Goal: Find contact information: Find contact information

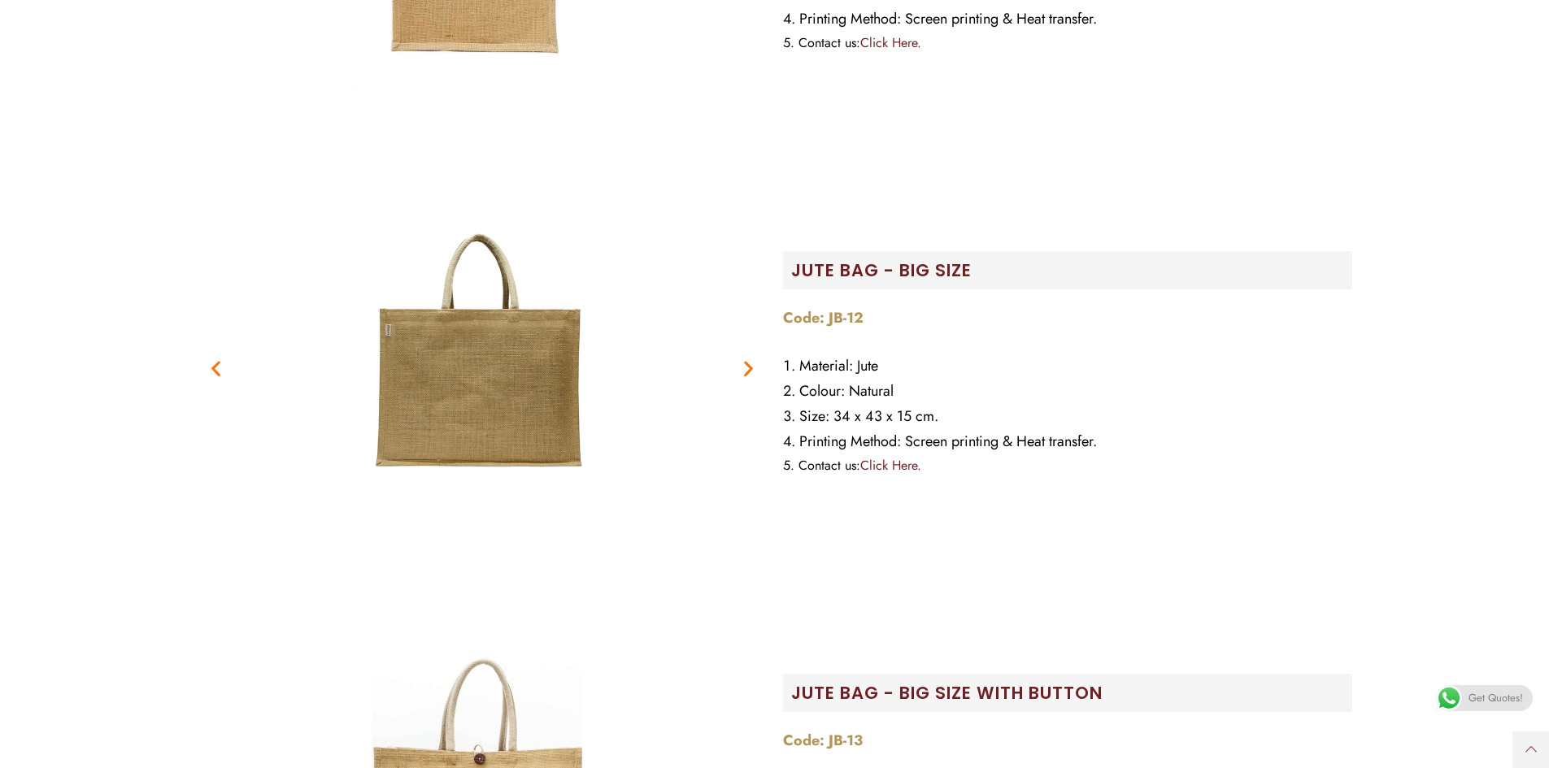
scroll to position [2358, 0]
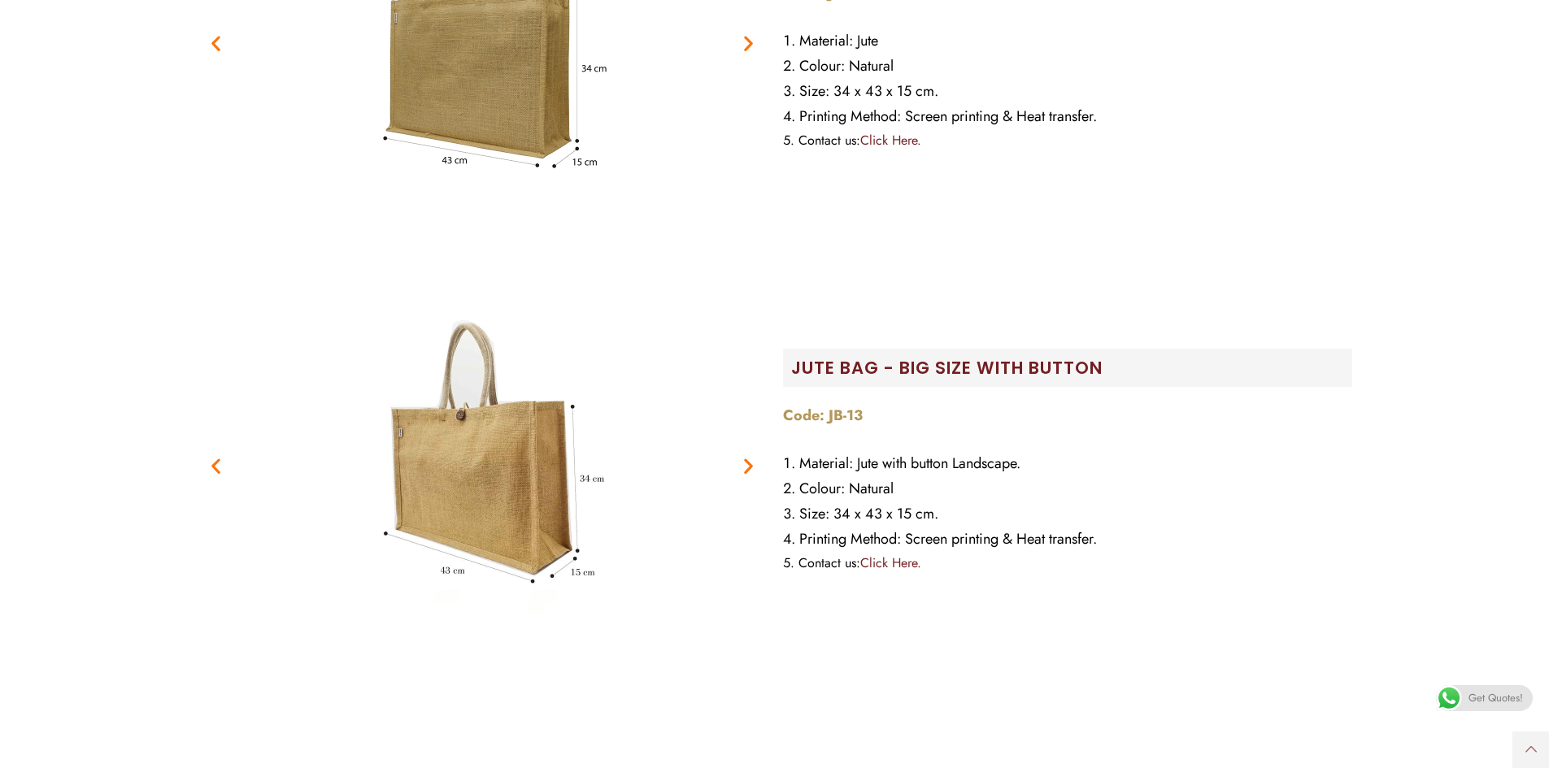
click at [470, 483] on img "2 / 2" at bounding box center [482, 466] width 407 height 407
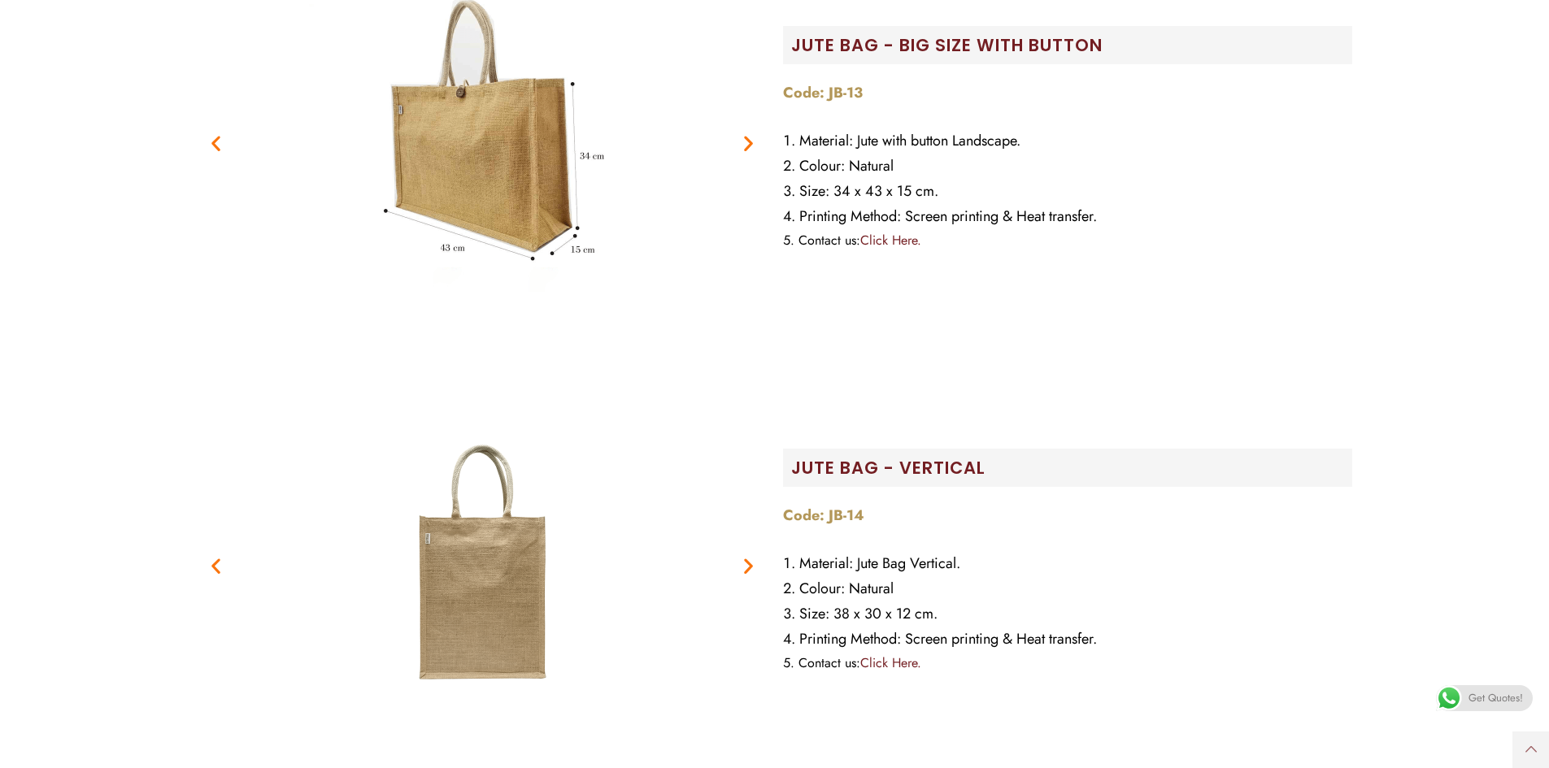
scroll to position [2683, 0]
click at [829, 224] on span "Printing Method: Screen printing & Heat transfer." at bounding box center [948, 213] width 298 height 21
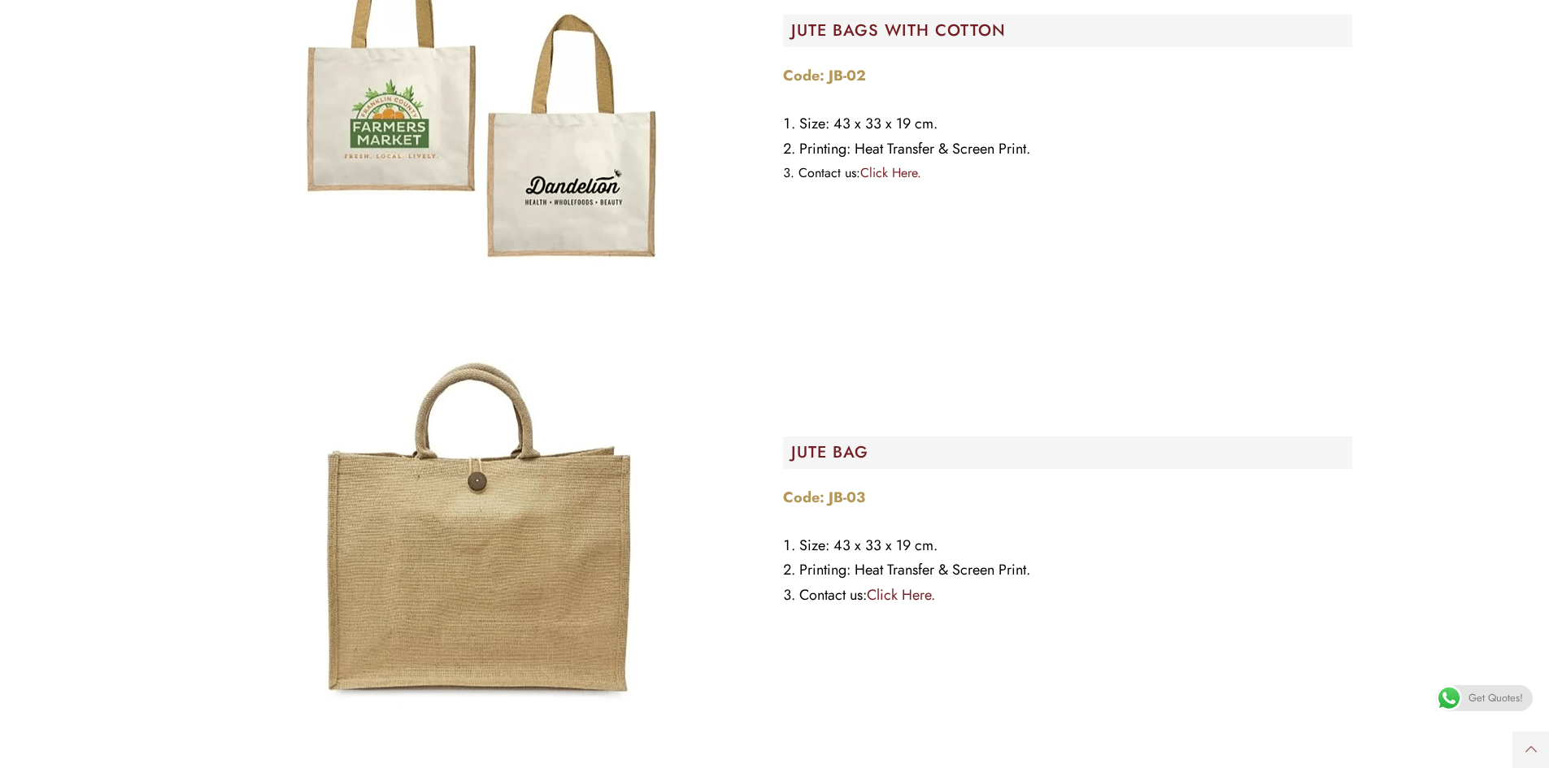
scroll to position [7156, 0]
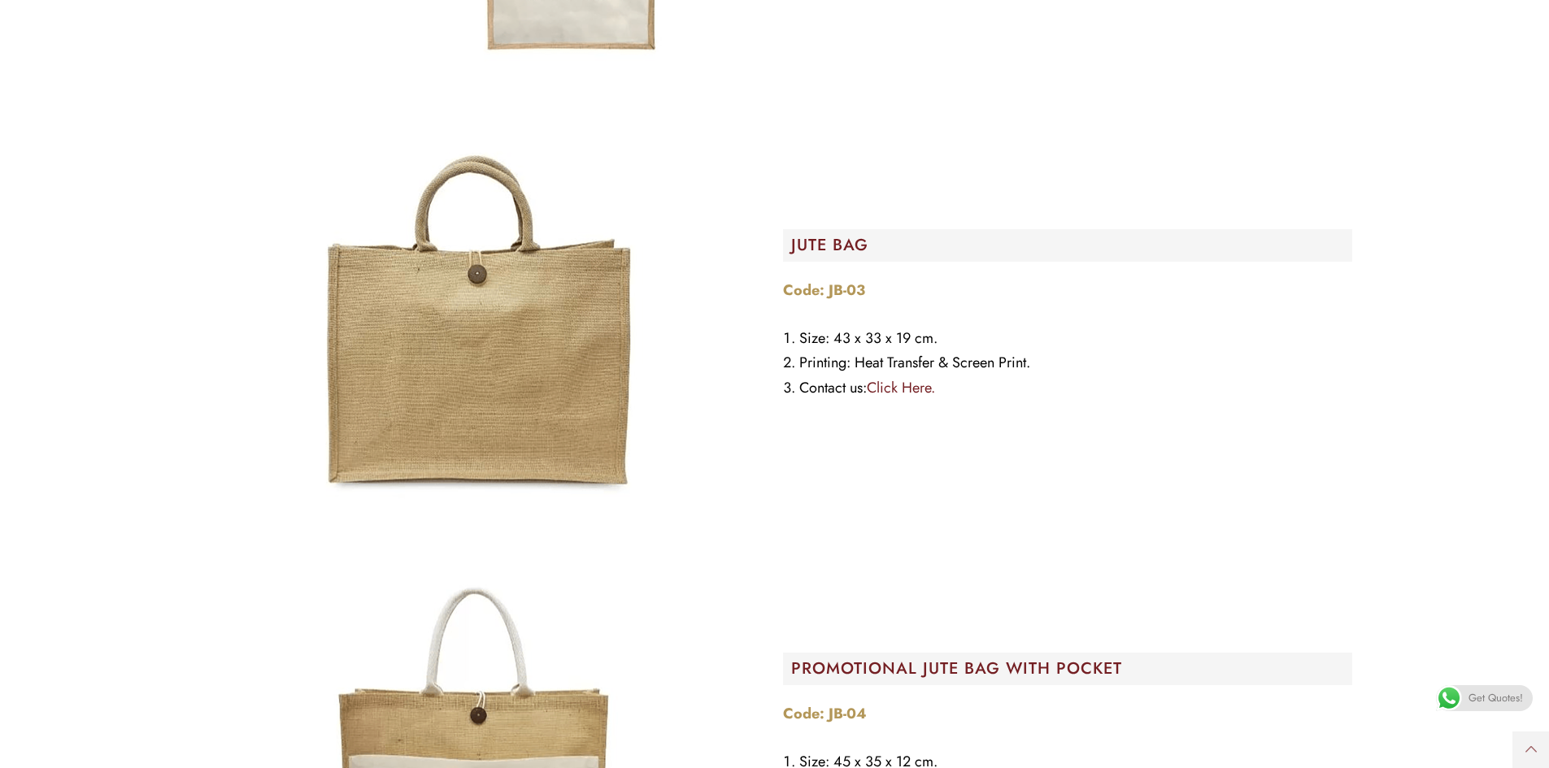
click at [917, 391] on link "Click Here." at bounding box center [901, 387] width 68 height 21
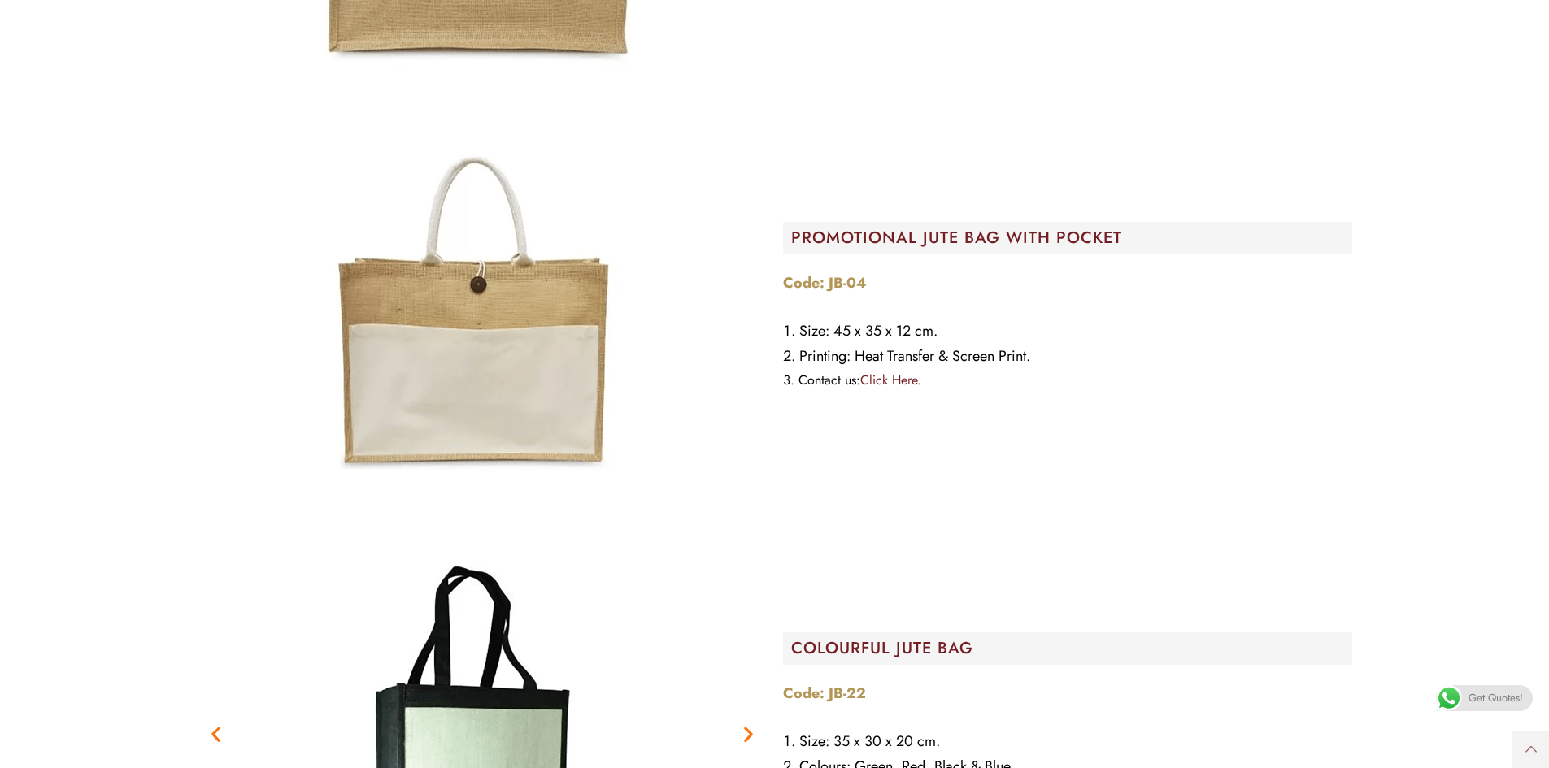
scroll to position [7555, 0]
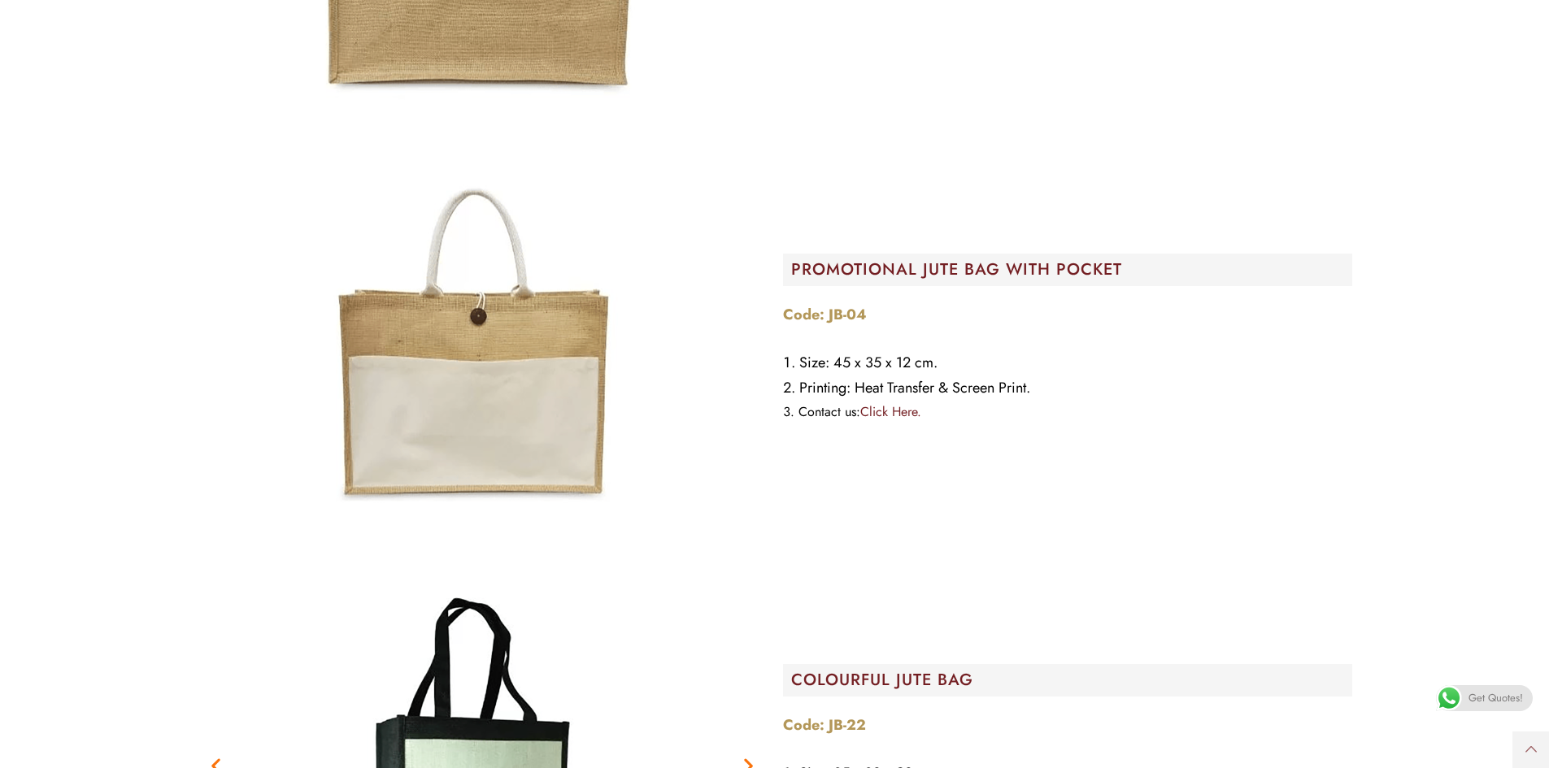
click at [891, 413] on link "Click Here." at bounding box center [890, 412] width 61 height 19
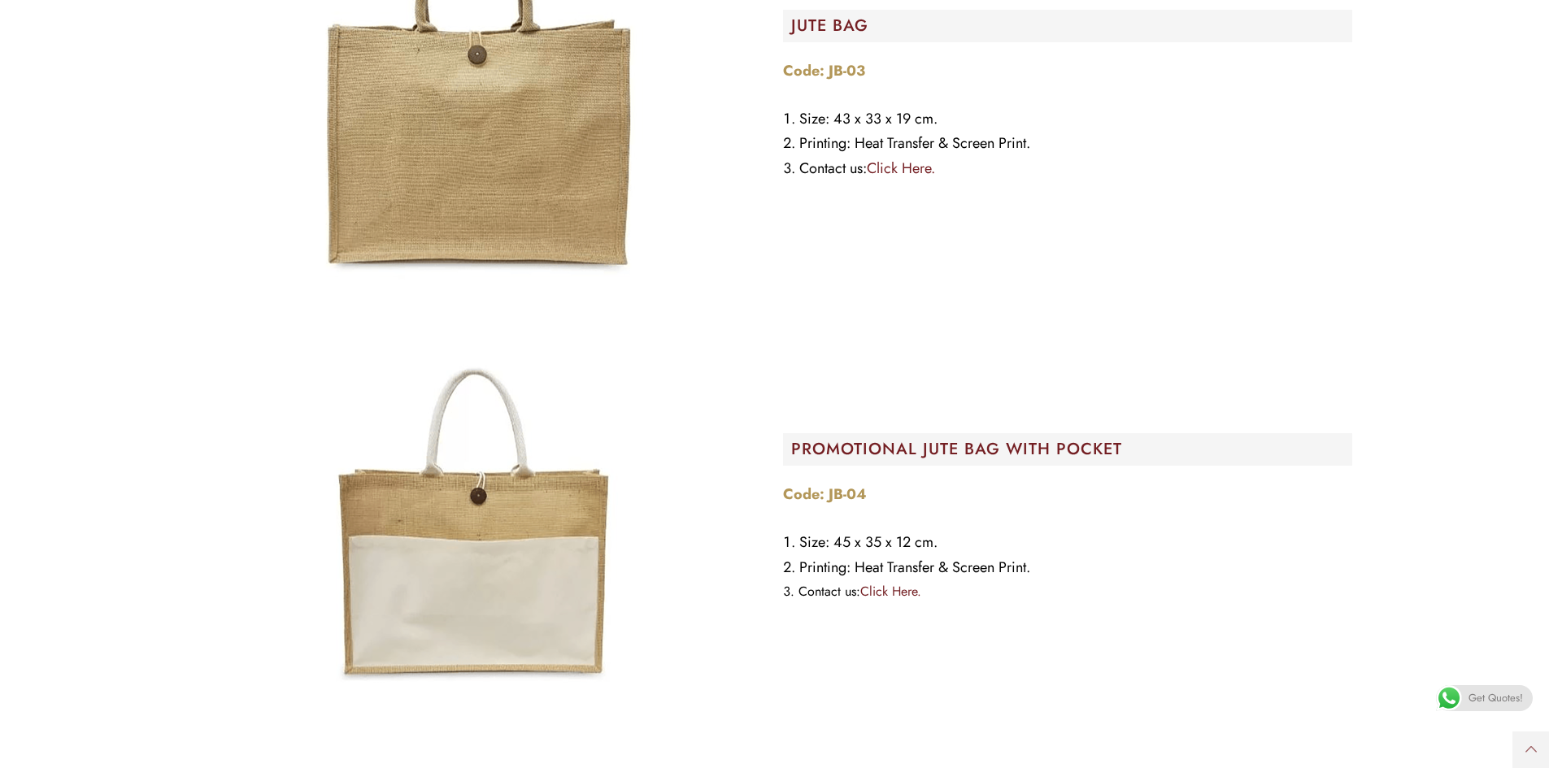
scroll to position [7230, 0]
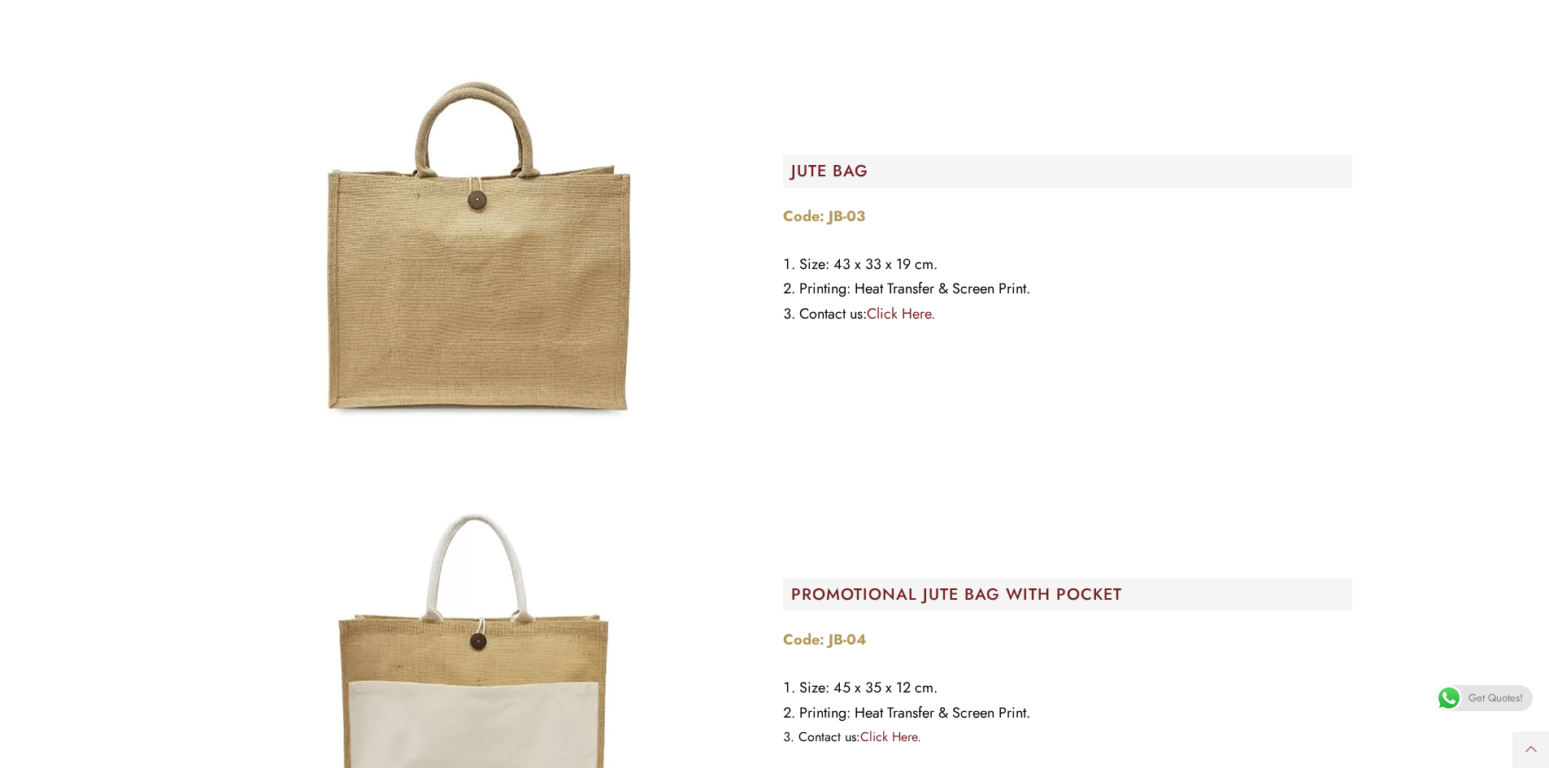
click at [912, 315] on link "Click Here." at bounding box center [901, 313] width 68 height 21
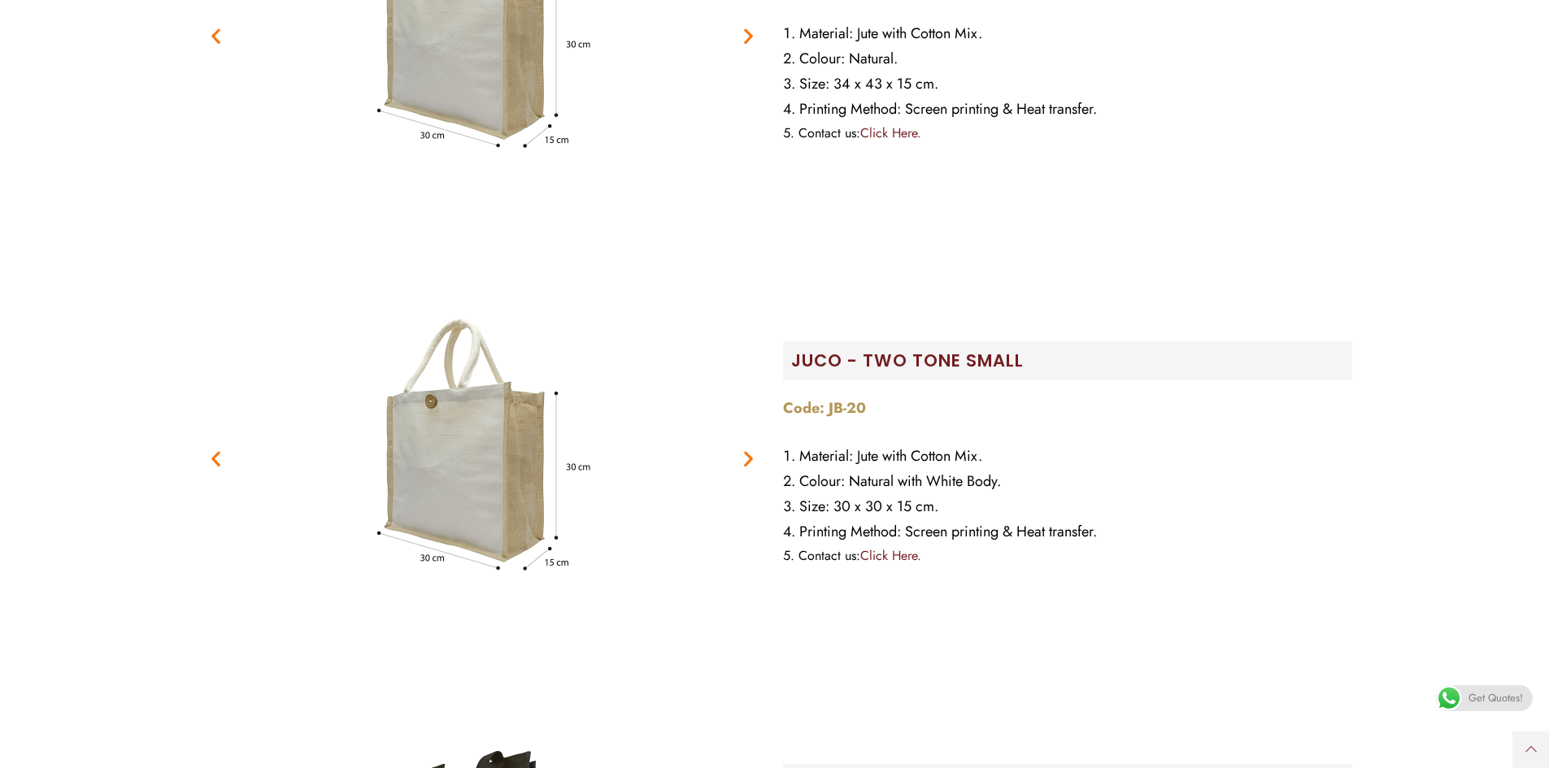
scroll to position [4628, 0]
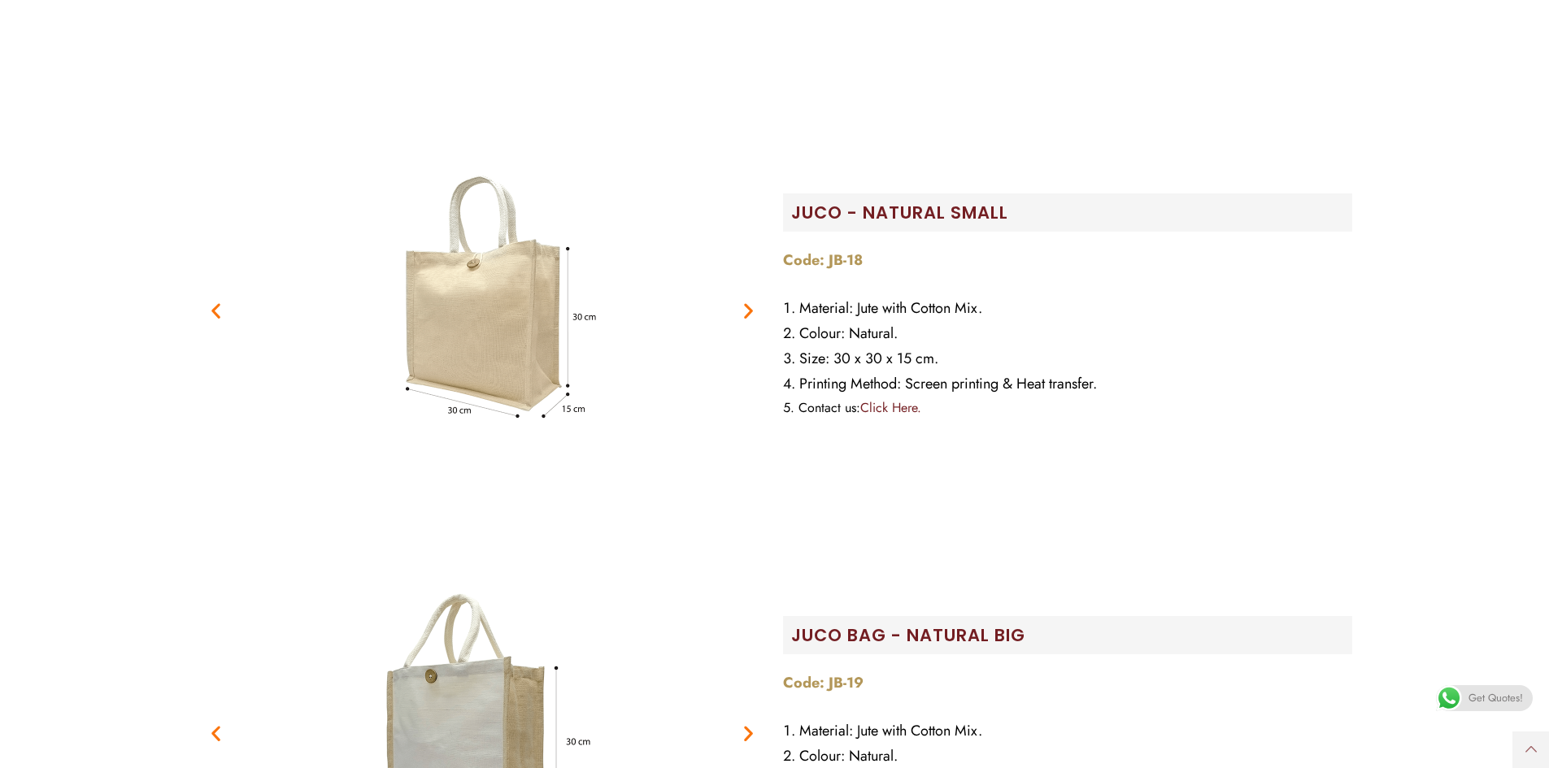
click at [906, 407] on link "Click Here." at bounding box center [890, 407] width 61 height 19
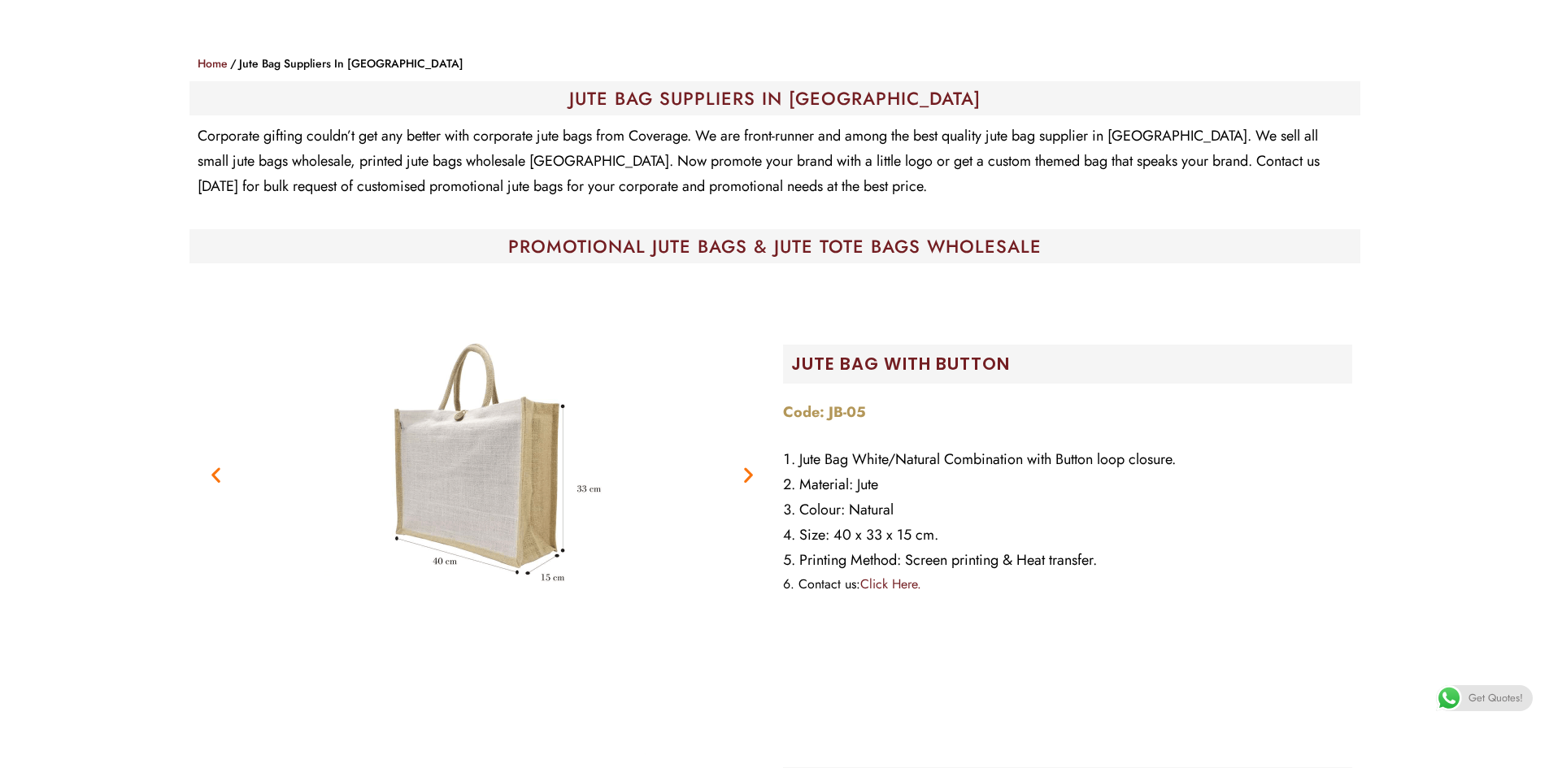
scroll to position [0, 0]
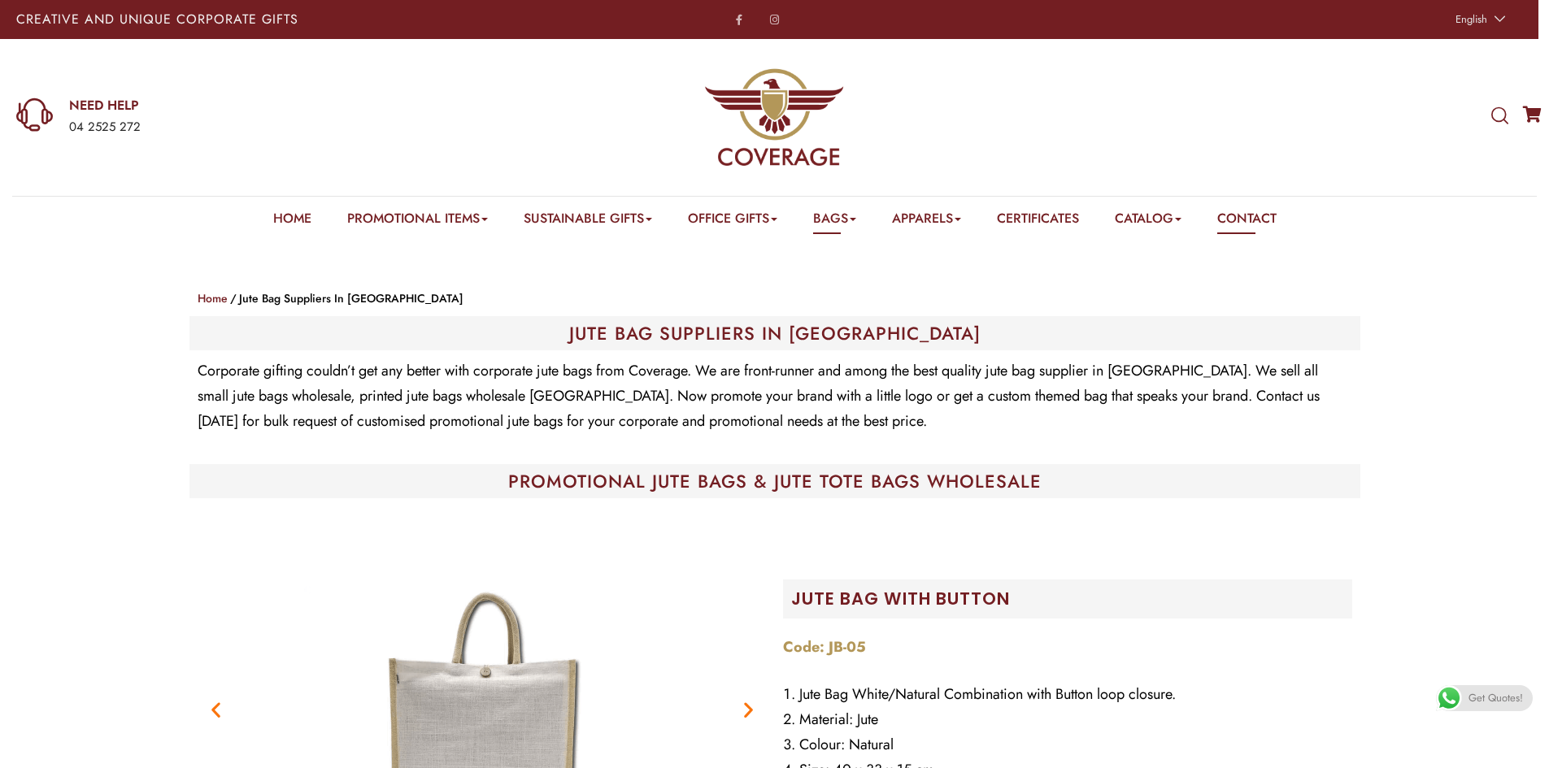
click at [1258, 217] on link "Contact" at bounding box center [1246, 221] width 59 height 25
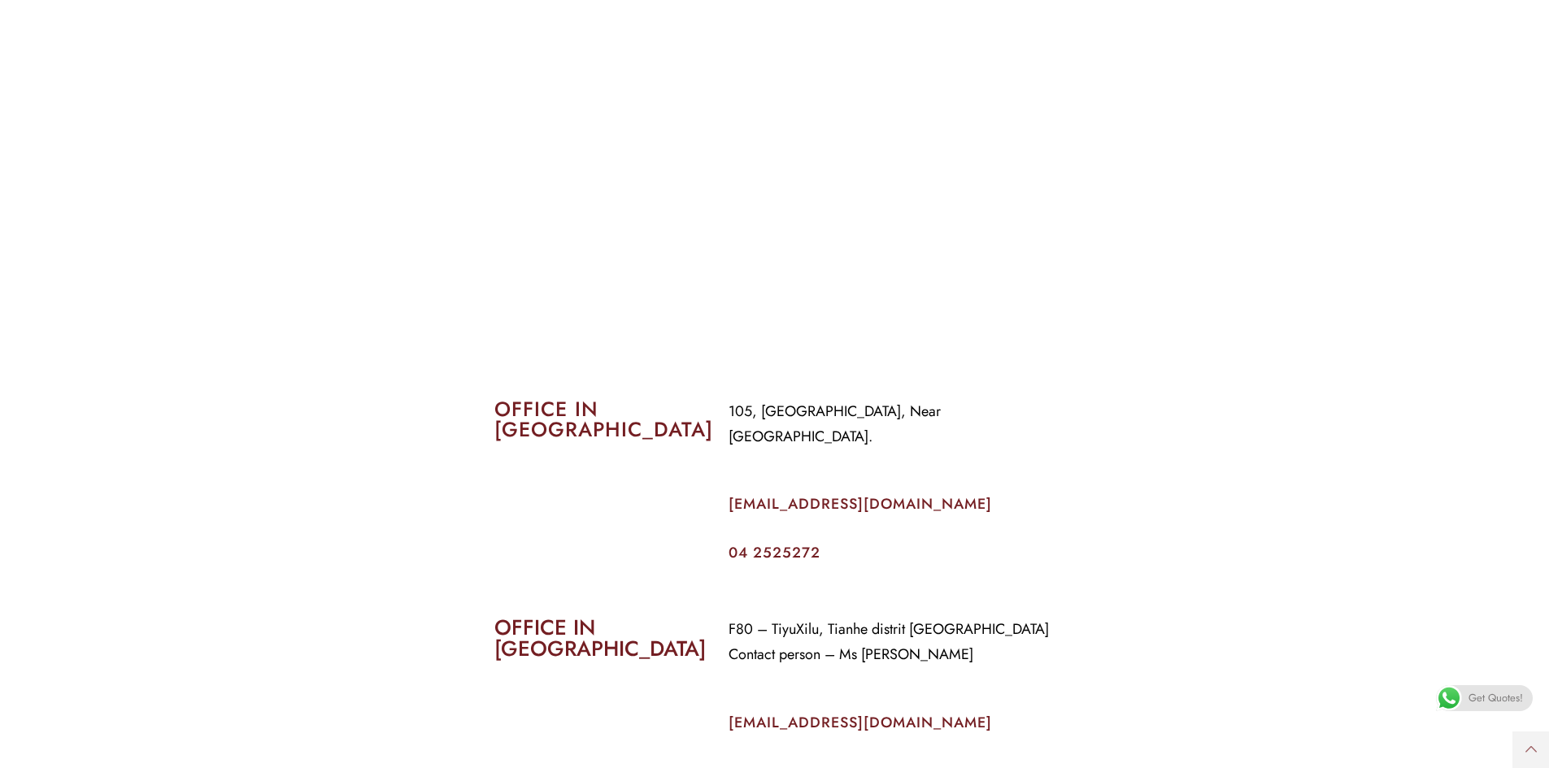
scroll to position [488, 0]
